Goal: Task Accomplishment & Management: Manage account settings

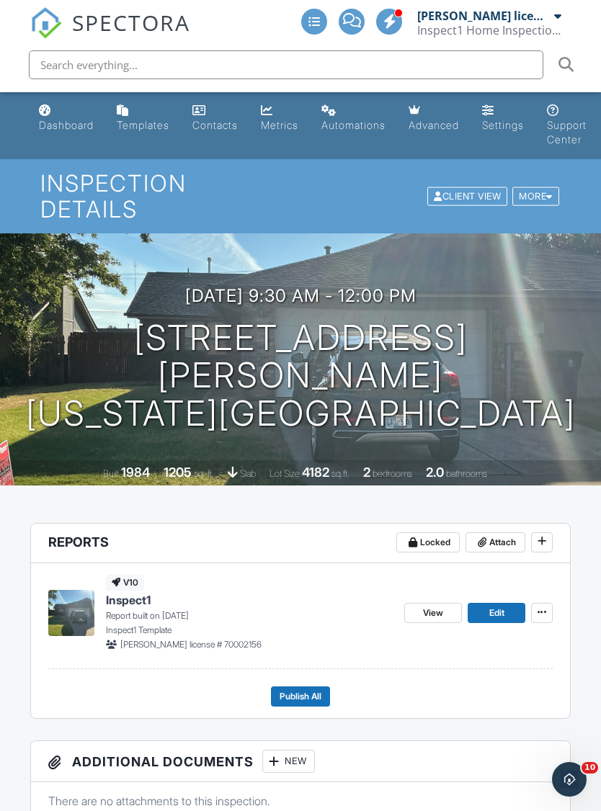
click at [75, 120] on div "Dashboard" at bounding box center [66, 125] width 55 height 12
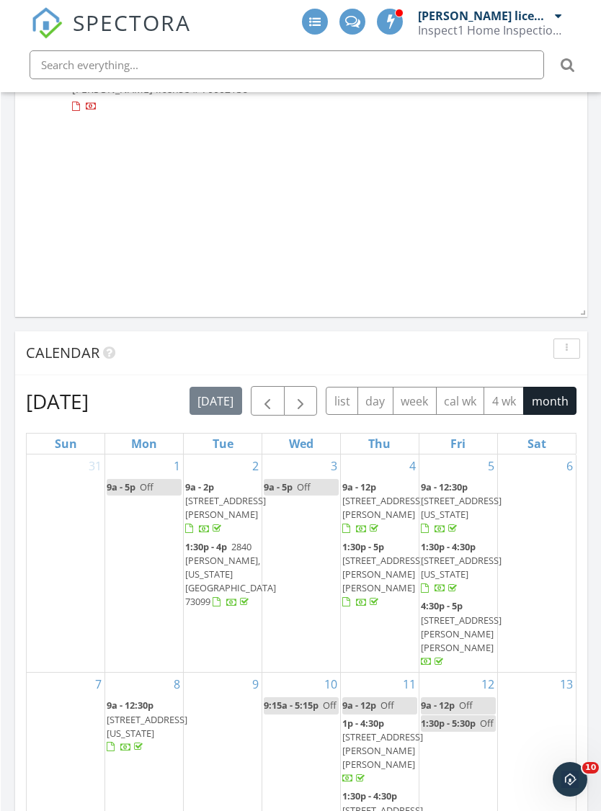
scroll to position [1246, 0]
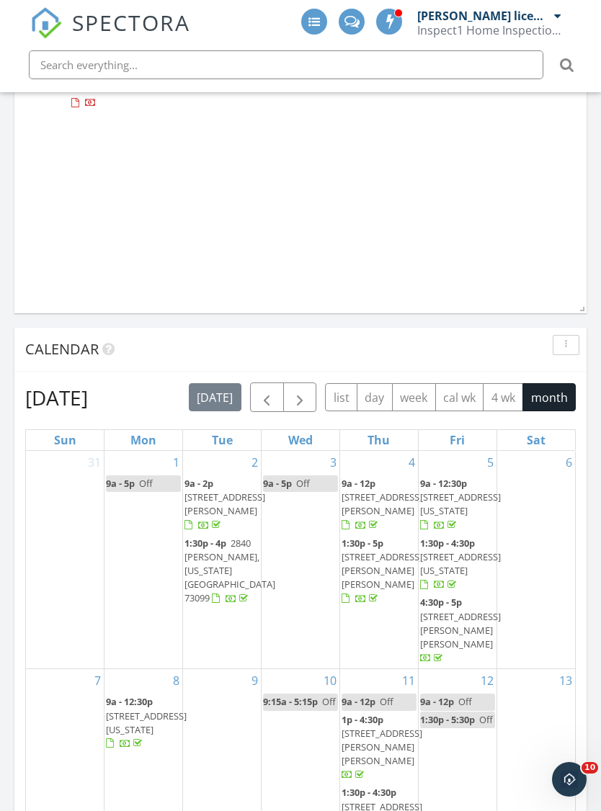
click at [258, 394] on span "button" at bounding box center [266, 398] width 17 height 17
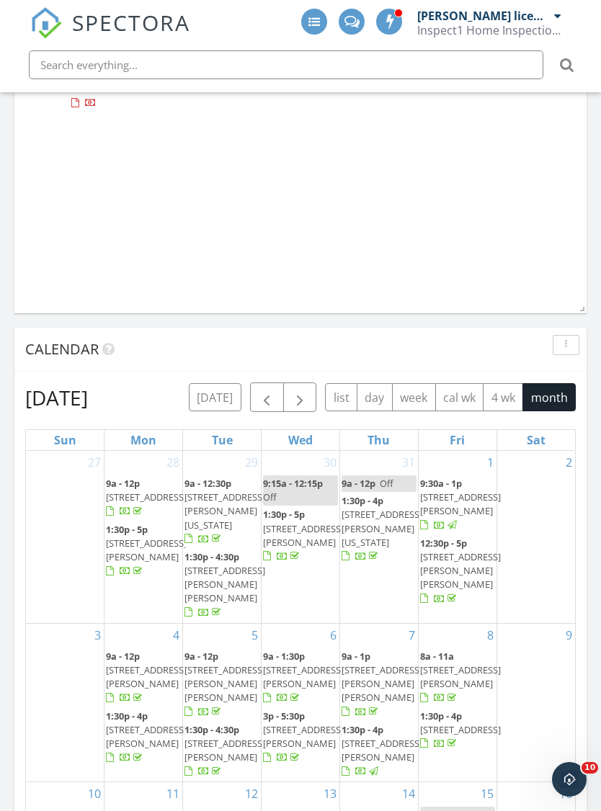
click at [264, 402] on span "button" at bounding box center [266, 398] width 17 height 17
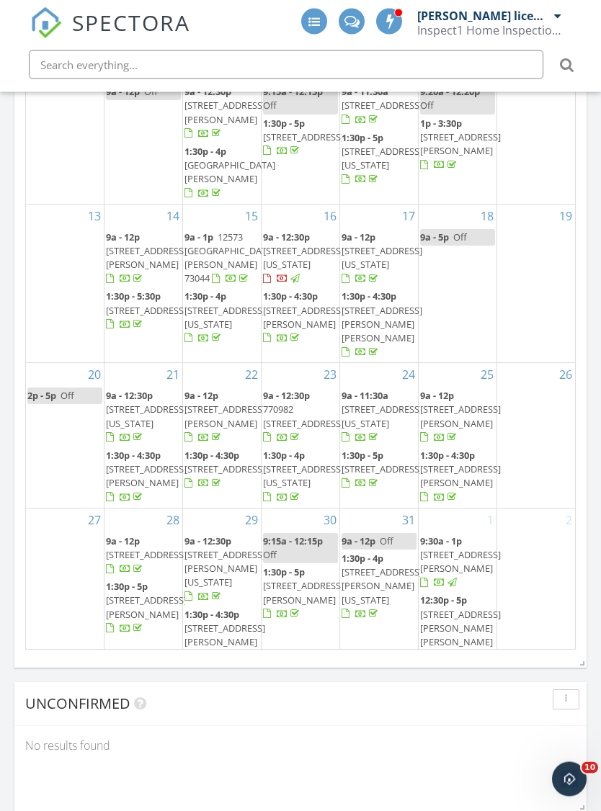
scroll to position [1622, 0]
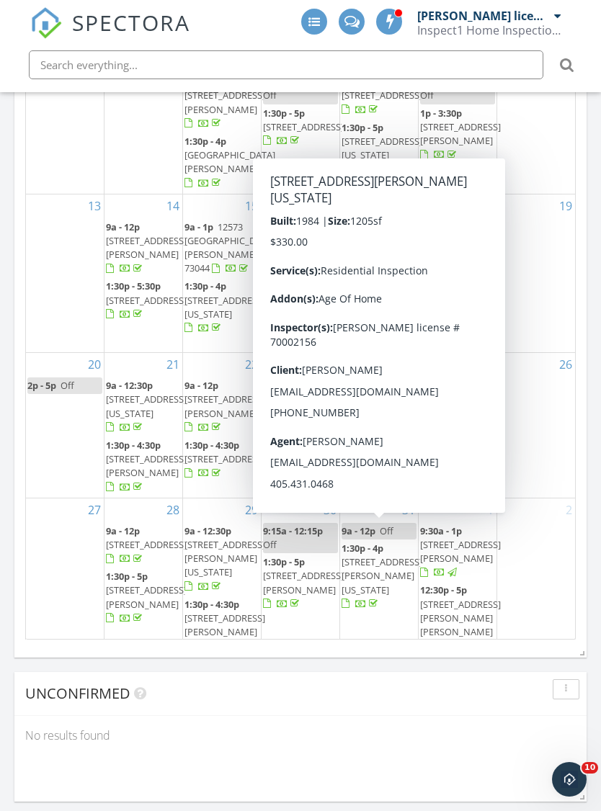
click at [380, 598] on div at bounding box center [361, 605] width 39 height 14
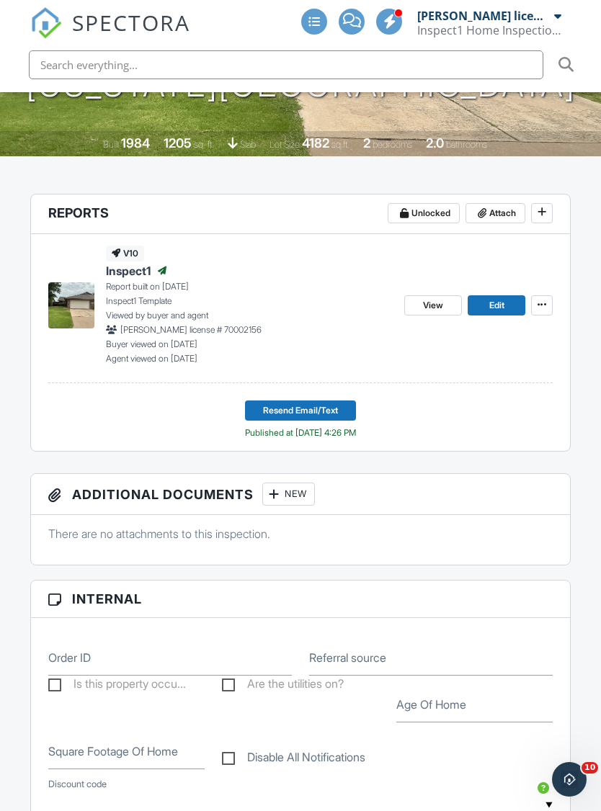
scroll to position [250, 0]
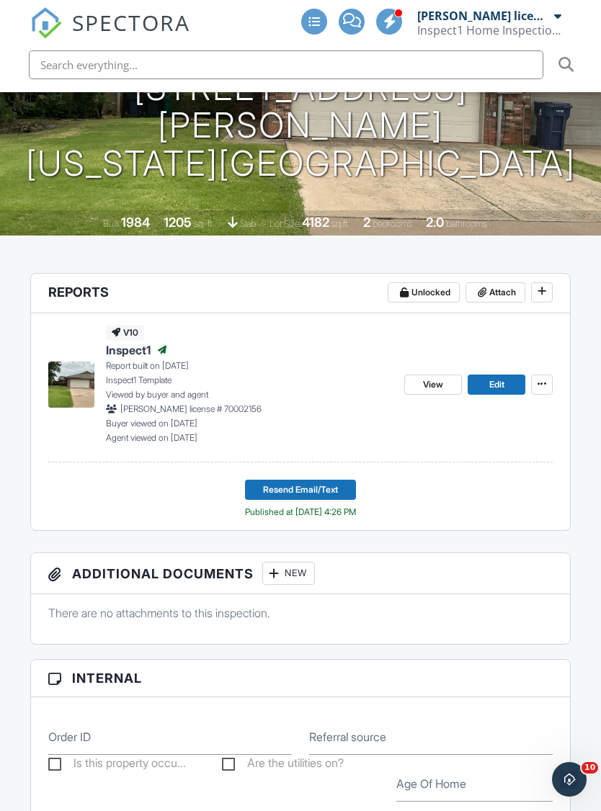
click at [445, 375] on link "View" at bounding box center [433, 385] width 58 height 20
click at [435, 378] on span "View" at bounding box center [433, 385] width 20 height 14
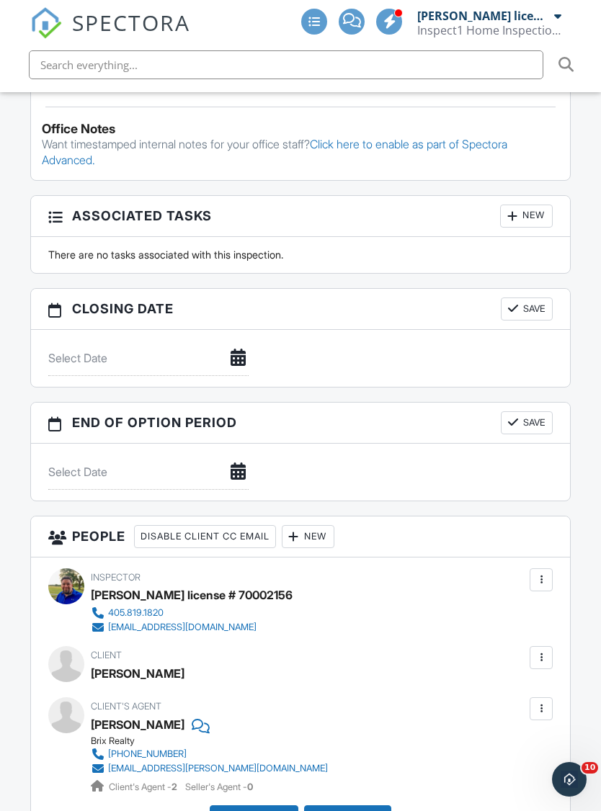
scroll to position [1263, 0]
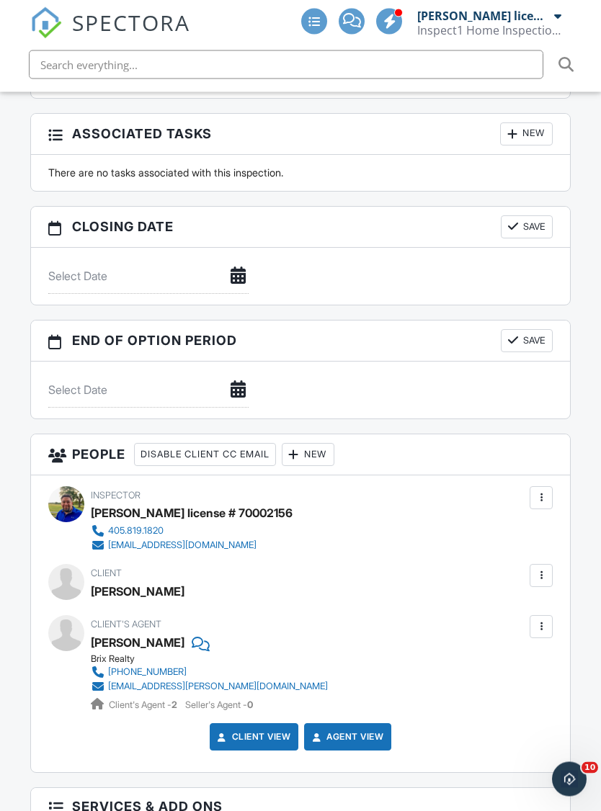
click at [153, 581] on div "[PERSON_NAME]" at bounding box center [138, 592] width 94 height 22
click at [552, 565] on div at bounding box center [541, 576] width 23 height 23
click at [512, 602] on li "Edit" at bounding box center [506, 620] width 73 height 36
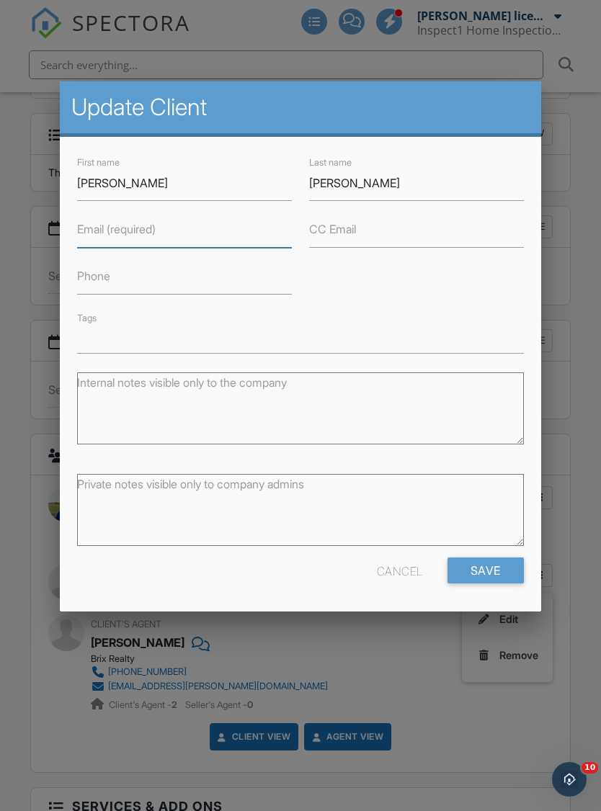
click at [256, 236] on input "Email (required)" at bounding box center [184, 230] width 215 height 35
type input "[EMAIL_ADDRESS][DOMAIN_NAME]"
click at [494, 571] on input "Save" at bounding box center [485, 571] width 76 height 26
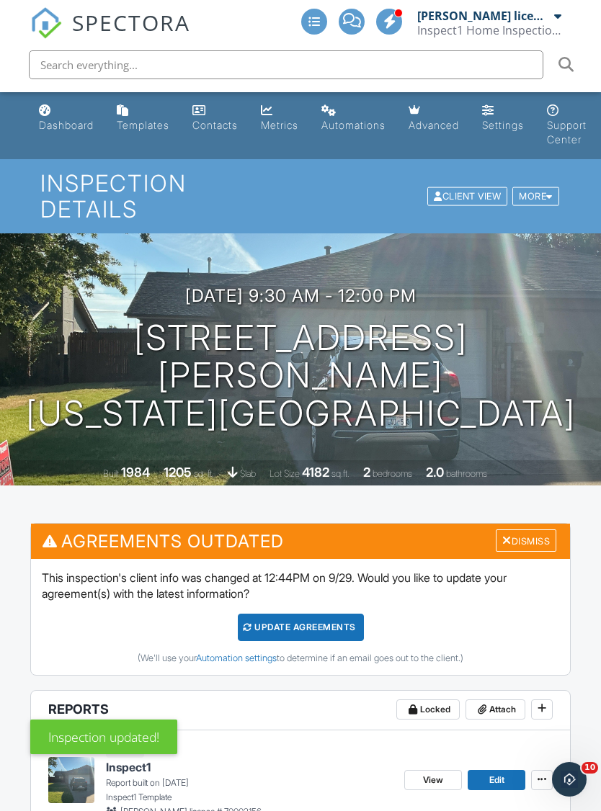
click at [303, 614] on div "Update Agreements" at bounding box center [301, 627] width 126 height 27
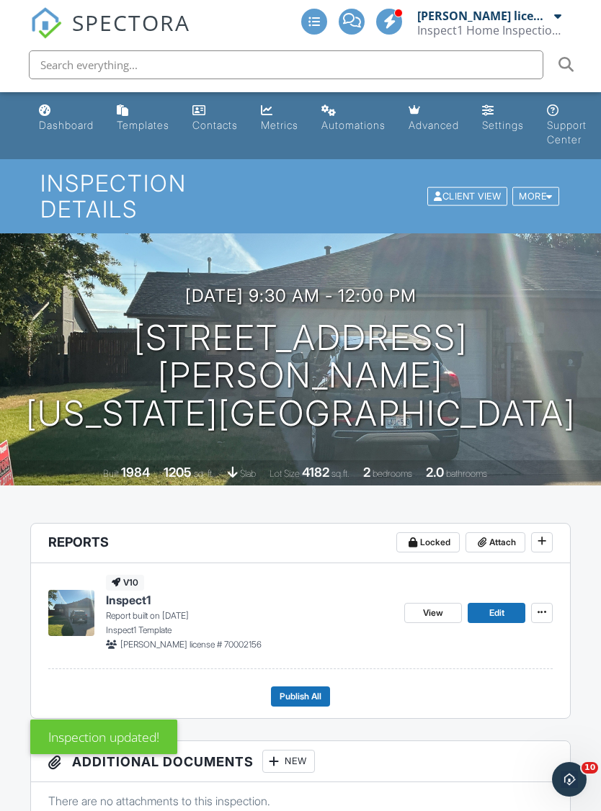
click at [293, 690] on span "Publish All" at bounding box center [301, 697] width 42 height 14
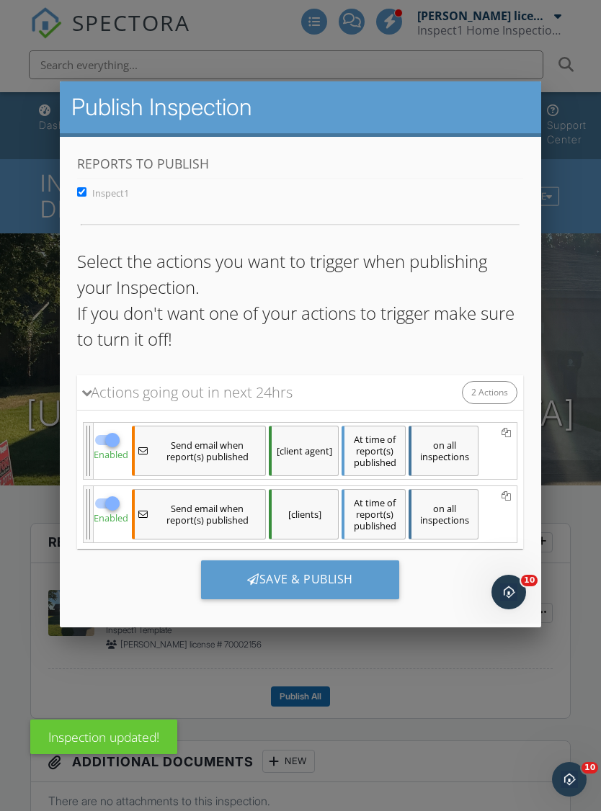
click at [339, 581] on div "Save & Publish" at bounding box center [300, 579] width 198 height 39
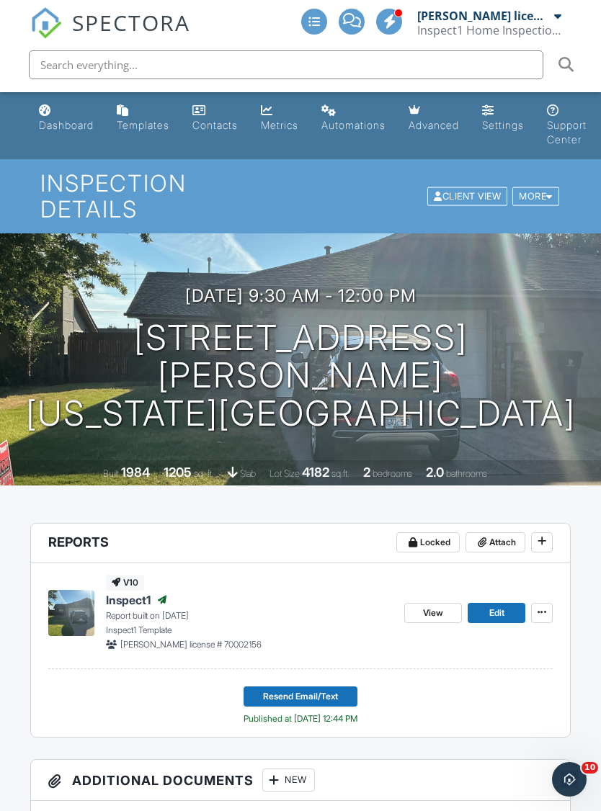
click at [79, 125] on div "Dashboard" at bounding box center [66, 125] width 55 height 12
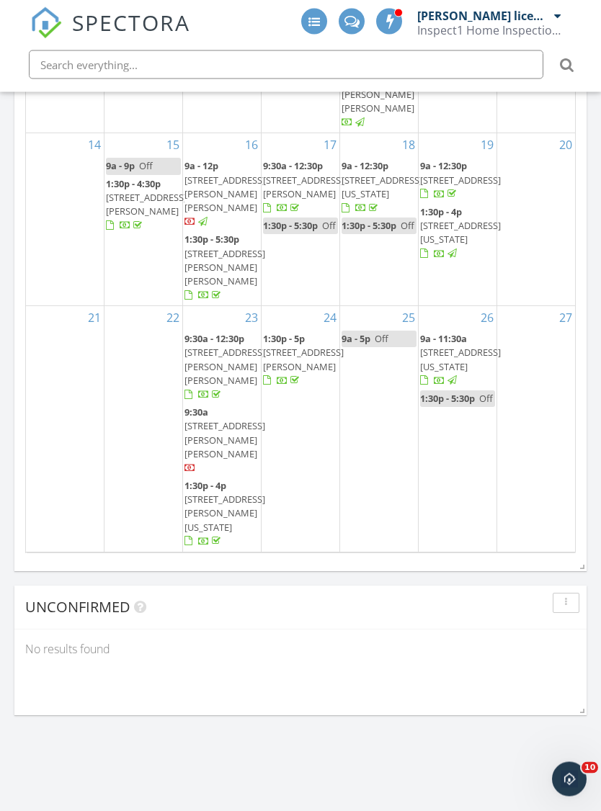
scroll to position [1708, 0]
click at [234, 657] on div "No results found" at bounding box center [300, 649] width 572 height 39
